Goal: Navigation & Orientation: Find specific page/section

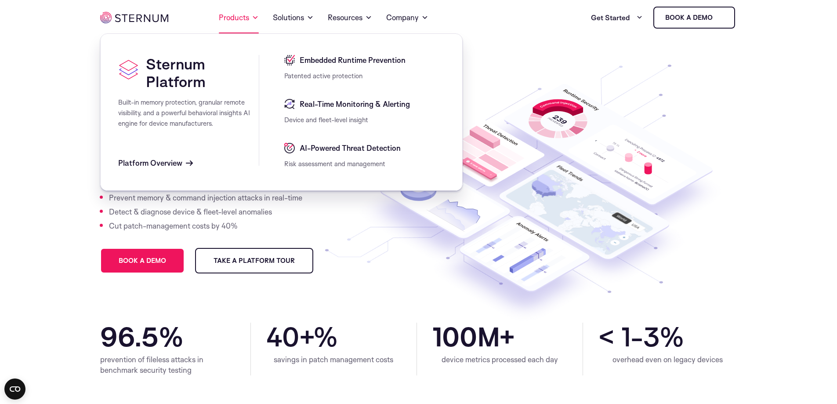
click at [252, 17] on span at bounding box center [255, 17] width 7 height 11
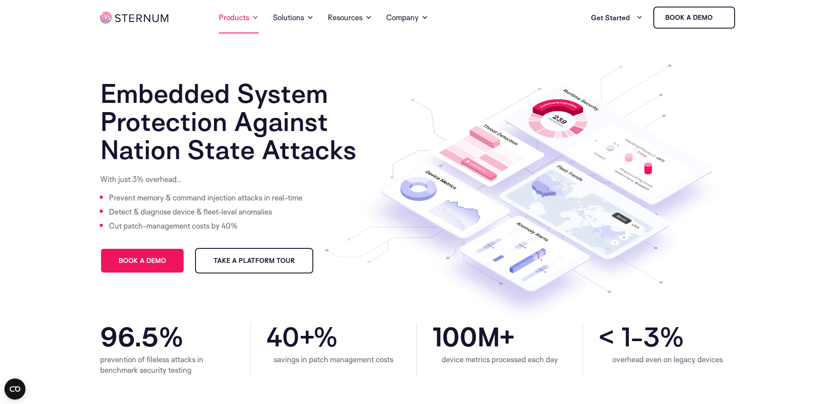
click at [252, 18] on span at bounding box center [255, 17] width 7 height 11
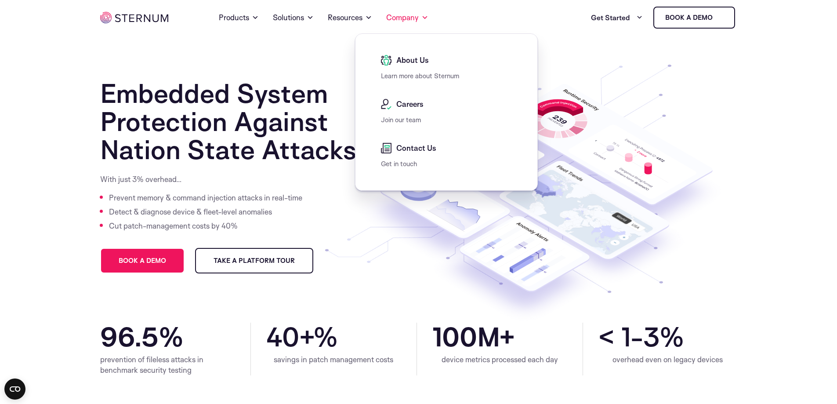
click at [414, 61] on span "About Us" at bounding box center [411, 60] width 35 height 11
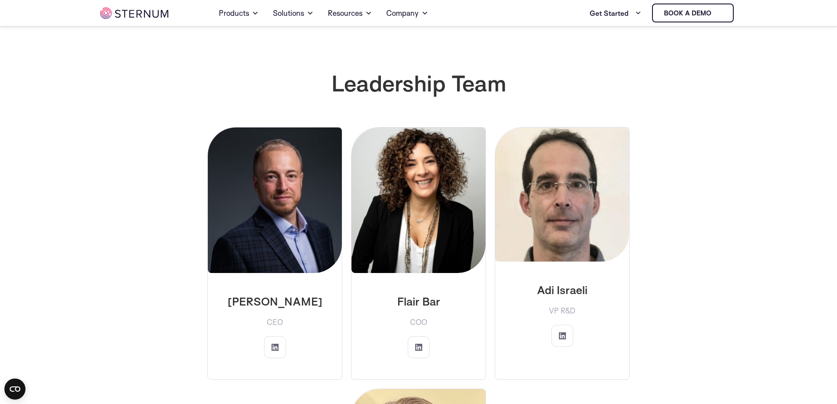
scroll to position [1356, 0]
